Goal: Task Accomplishment & Management: Use online tool/utility

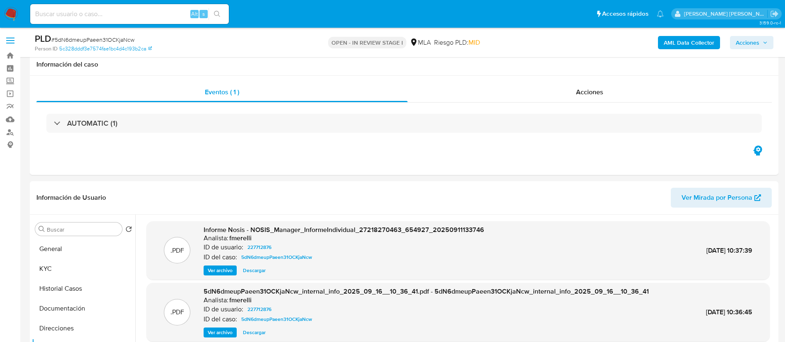
select select "10"
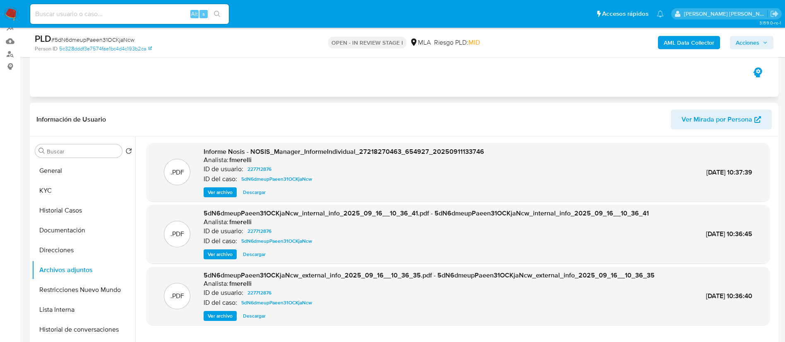
click at [248, 89] on div "Eventos ( 1 ) Acciones AUTOMATIC (1)" at bounding box center [404, 47] width 748 height 99
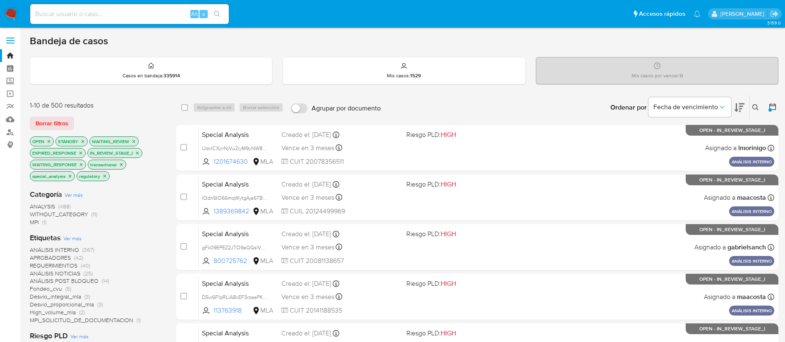
click at [776, 109] on icon at bounding box center [772, 107] width 8 height 8
click at [775, 109] on icon at bounding box center [772, 106] width 7 height 7
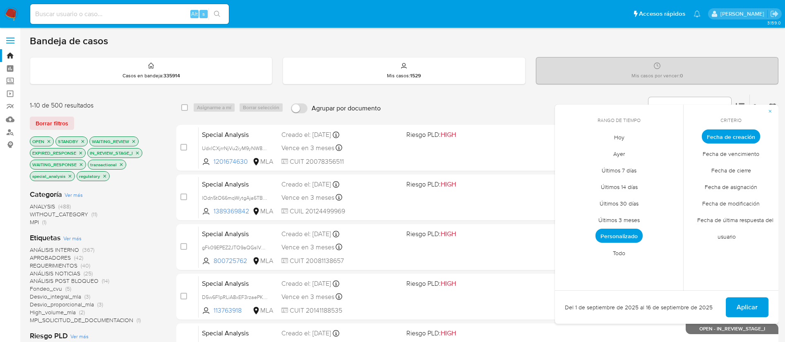
click at [619, 254] on span "Todo" at bounding box center [619, 252] width 30 height 17
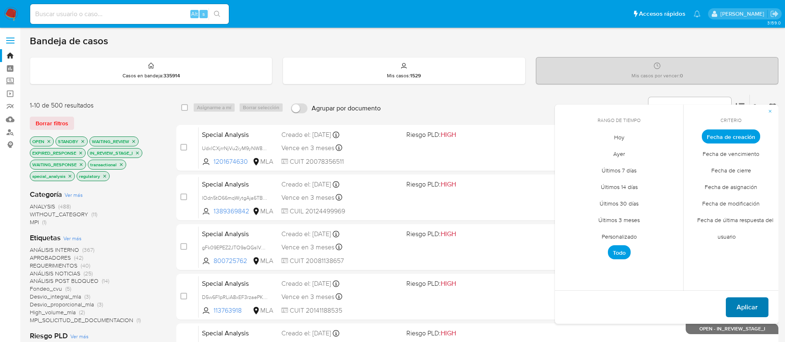
click at [761, 305] on button "Aplicar" at bounding box center [746, 307] width 43 height 20
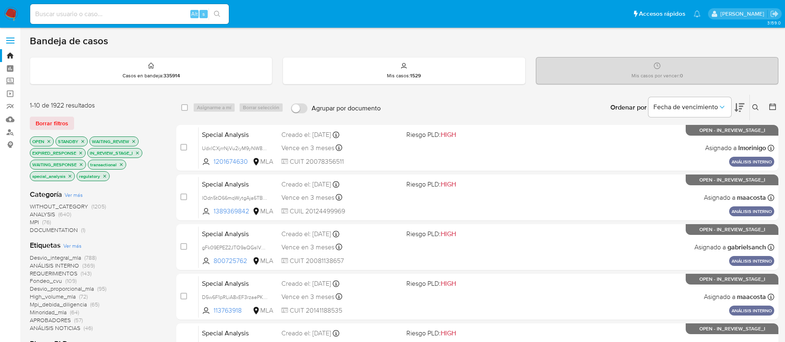
click at [773, 108] on icon at bounding box center [772, 107] width 8 height 8
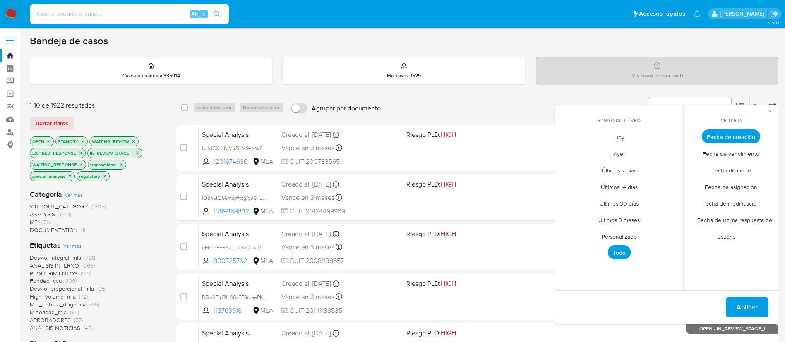
click at [620, 235] on span "Personalizado" at bounding box center [619, 236] width 53 height 17
click at [568, 154] on icon "Mes anterior" at bounding box center [566, 152] width 3 height 6
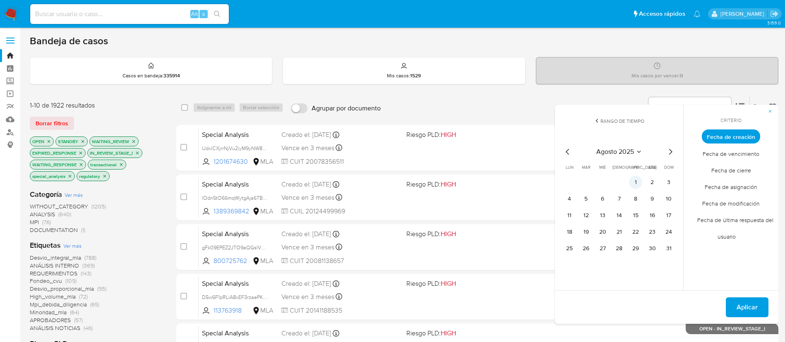
click at [635, 181] on button "1" at bounding box center [635, 182] width 13 height 13
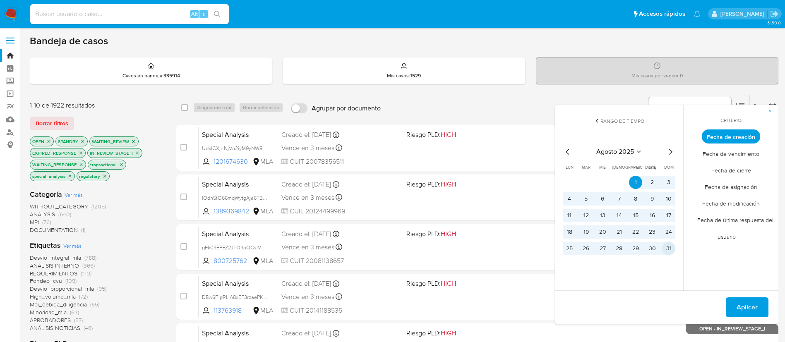
click at [671, 251] on button "31" at bounding box center [668, 248] width 13 height 13
click at [750, 309] on span "Aplicar" at bounding box center [746, 307] width 21 height 18
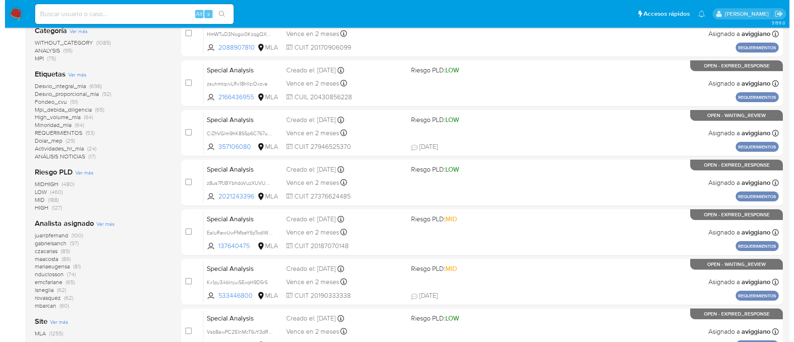
scroll to position [165, 0]
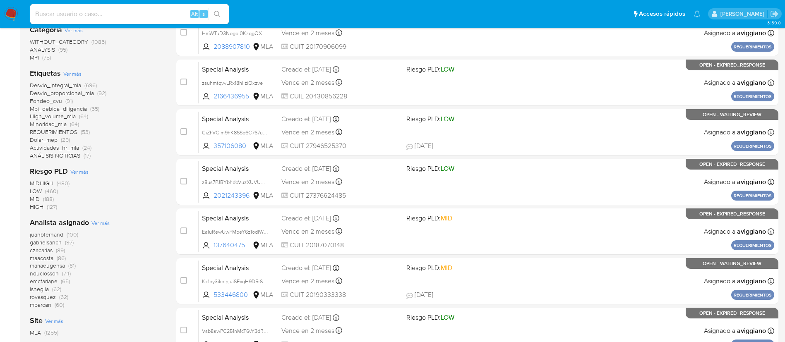
click at [94, 221] on span "Ver más" at bounding box center [100, 222] width 18 height 7
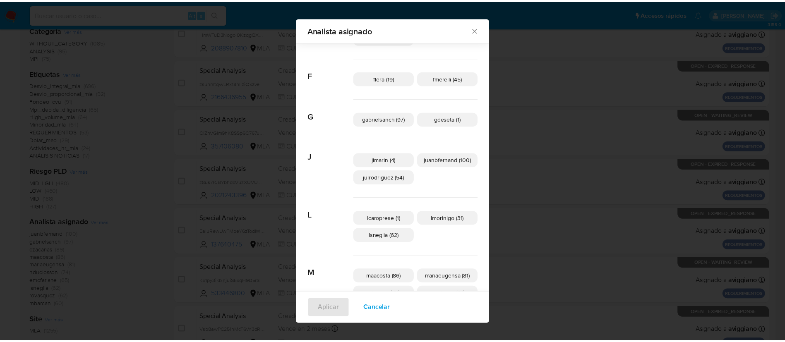
scroll to position [126, 0]
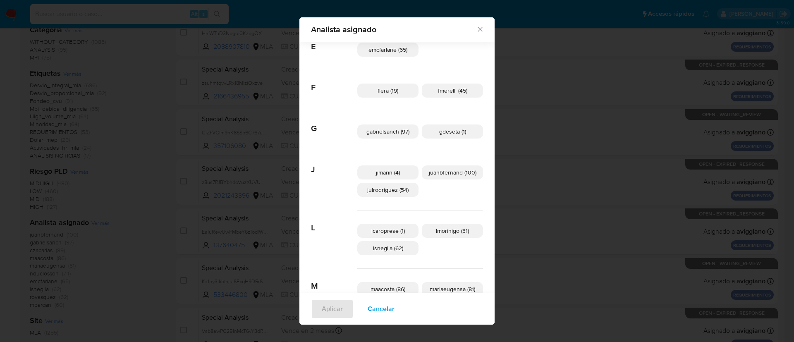
click at [175, 153] on div "Analista asignado Buscar A amedzovich (59) aviggiano (42) avilosio (1) C czacar…" at bounding box center [397, 171] width 794 height 342
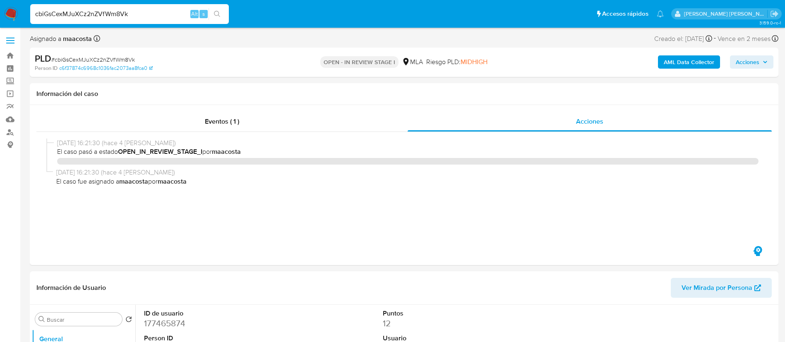
select select "10"
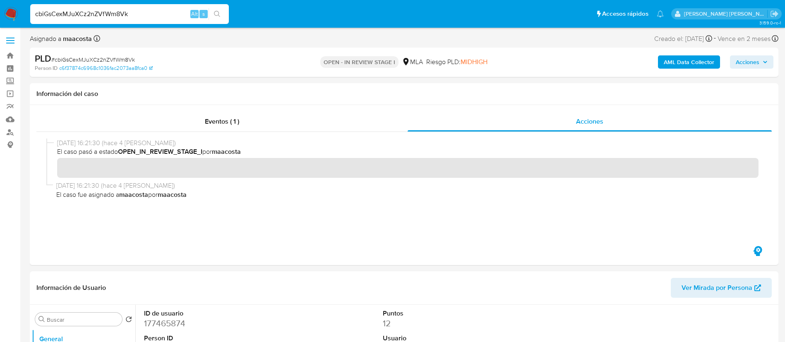
scroll to position [19, 0]
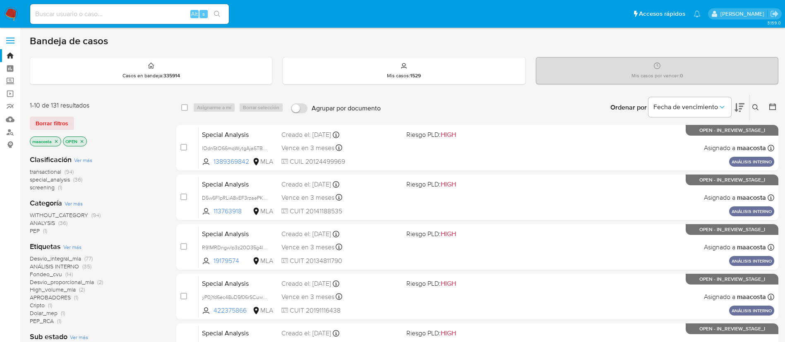
paste input "Xs1lYkIFWVCnM9ymmEdsMaAG"
click at [158, 11] on input "Xs1lYkIFWVCnM9ymmEdsMaAG" at bounding box center [129, 14] width 199 height 11
type input "Xs1lYkIFWVCnM9ymmEdsMaAG"
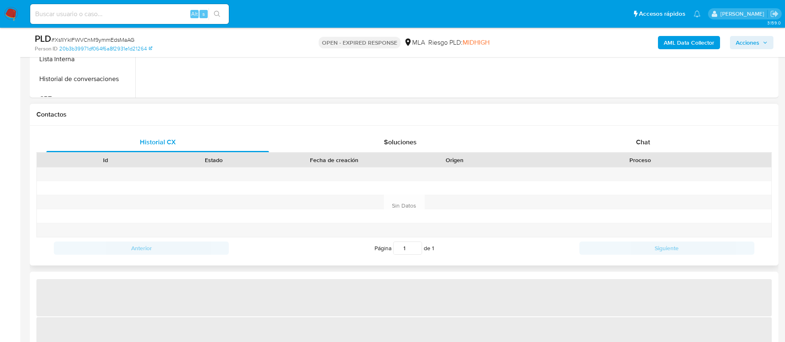
scroll to position [335, 0]
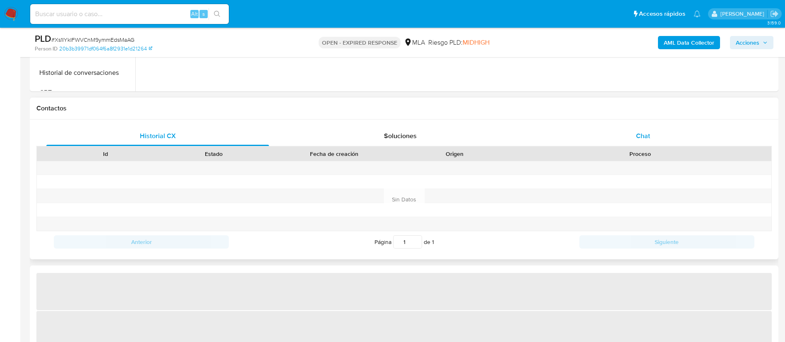
select select "10"
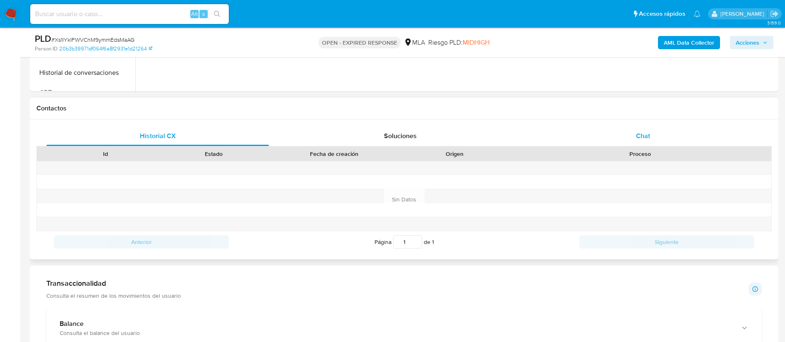
click at [645, 137] on span "Chat" at bounding box center [643, 136] width 14 height 10
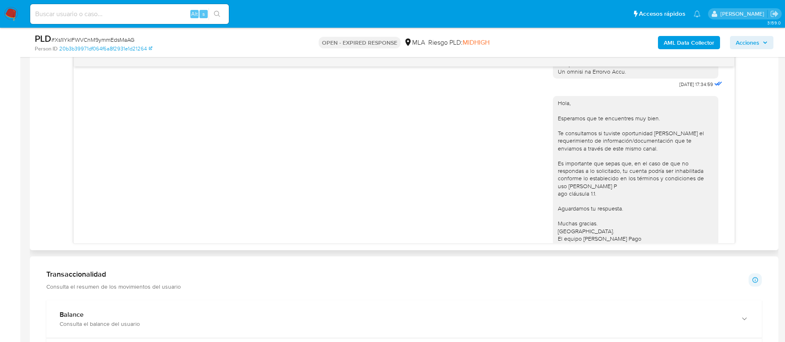
scroll to position [474, 0]
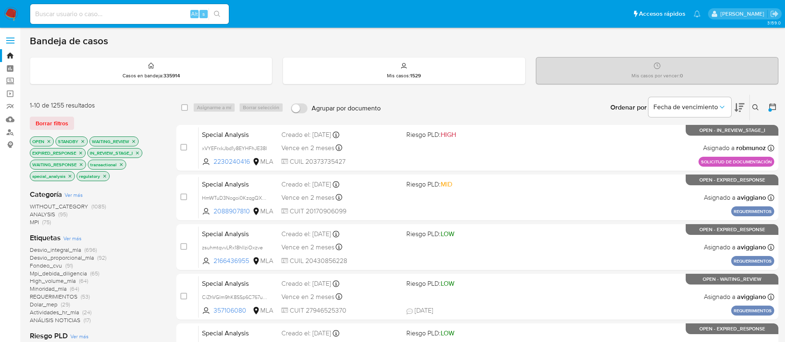
scroll to position [165, 0]
